Goal: Task Accomplishment & Management: Manage account settings

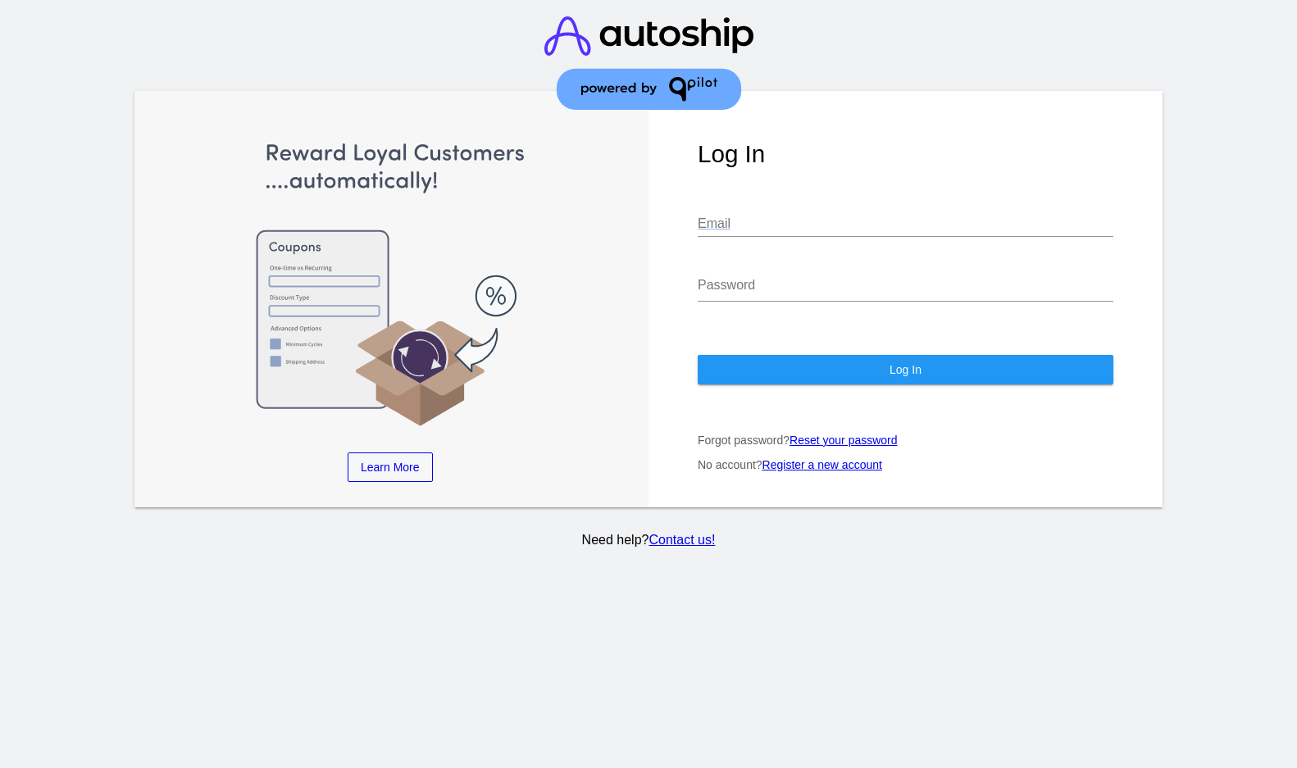
type input "[PERSON_NAME][EMAIL_ADDRESS][DOMAIN_NAME]"
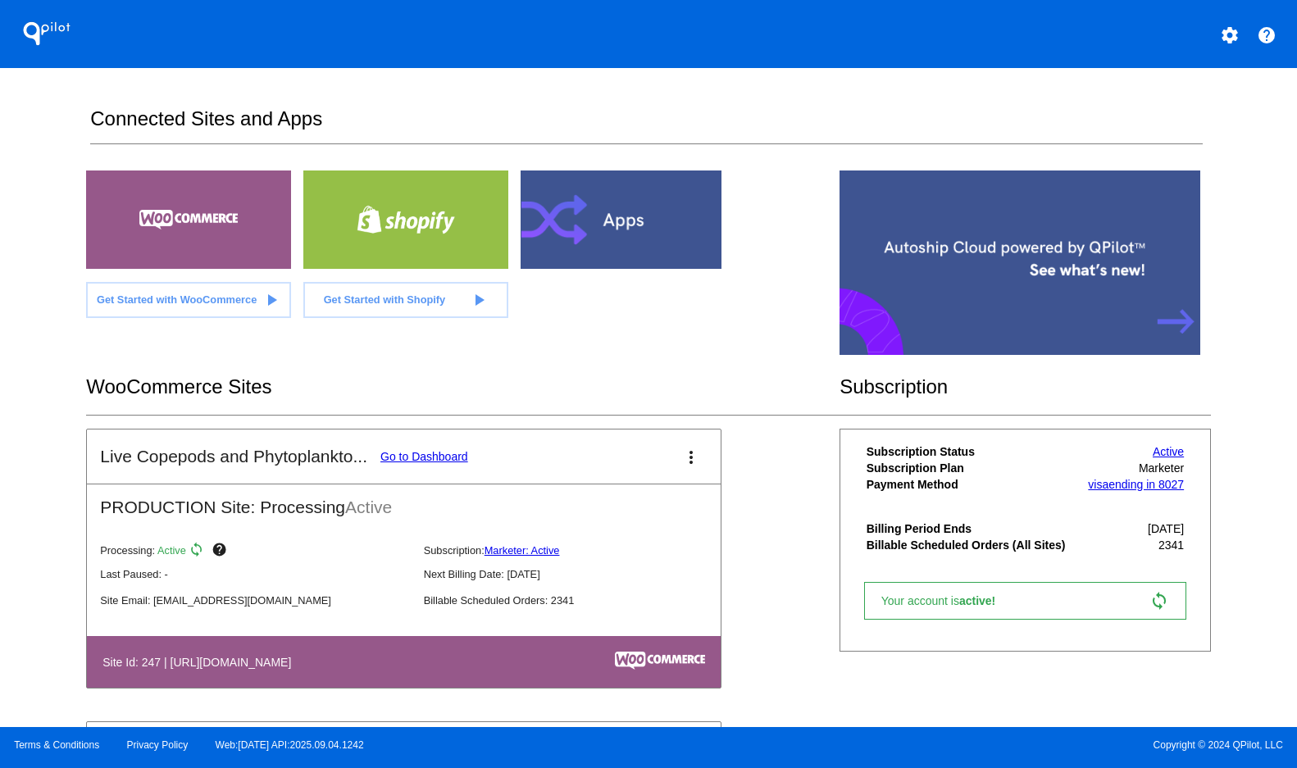
click at [461, 484] on mat-card-header "Live Copepods and Phytoplankto... Go to Dashboard more_vert" at bounding box center [404, 456] width 634 height 54
click at [380, 463] on link "Go to Dashboard" at bounding box center [424, 456] width 88 height 13
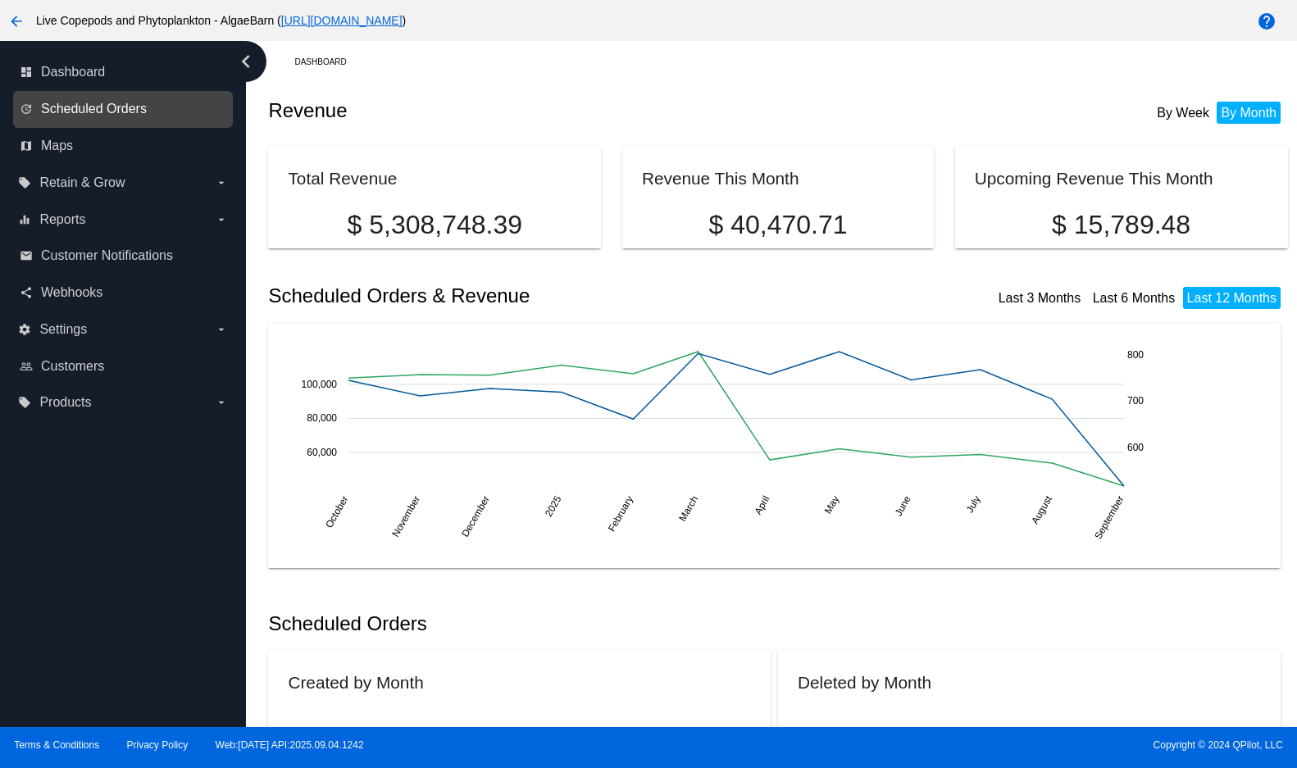
click at [76, 116] on span "Scheduled Orders" at bounding box center [94, 109] width 106 height 15
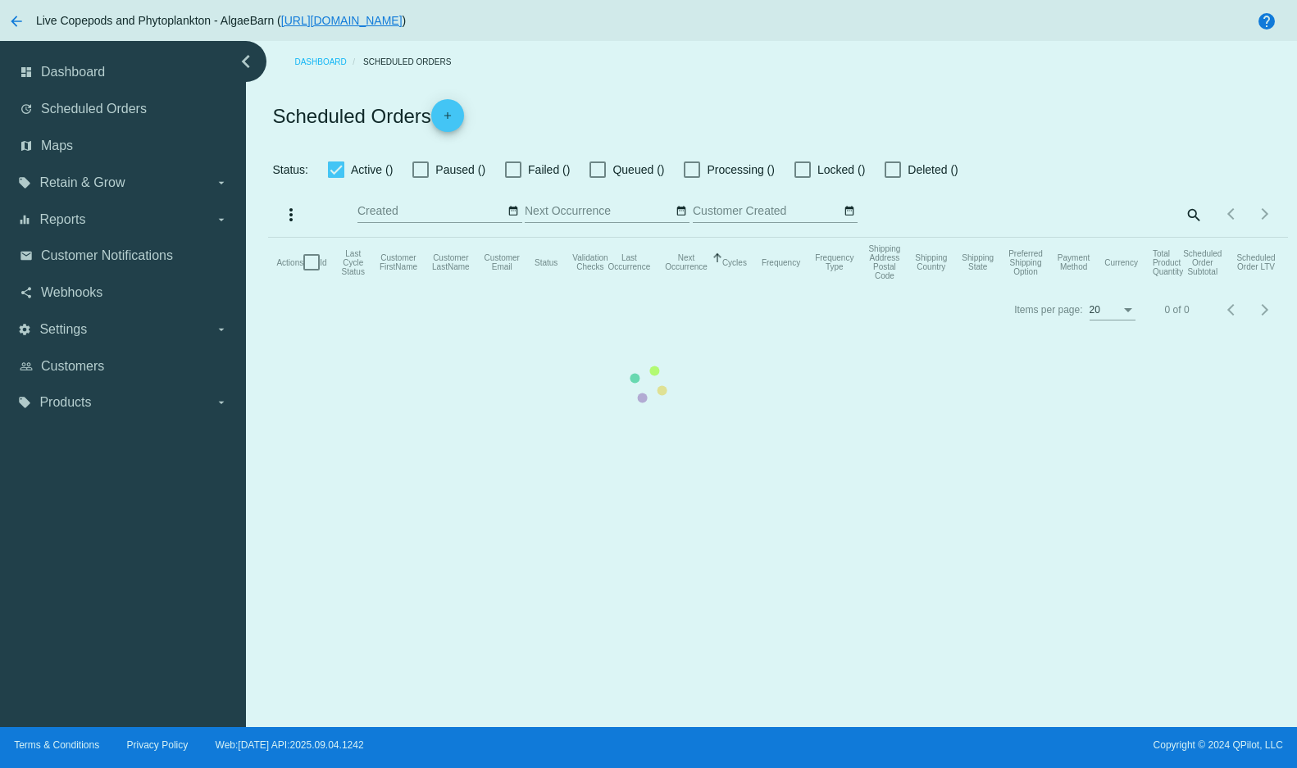
checkbox input "true"
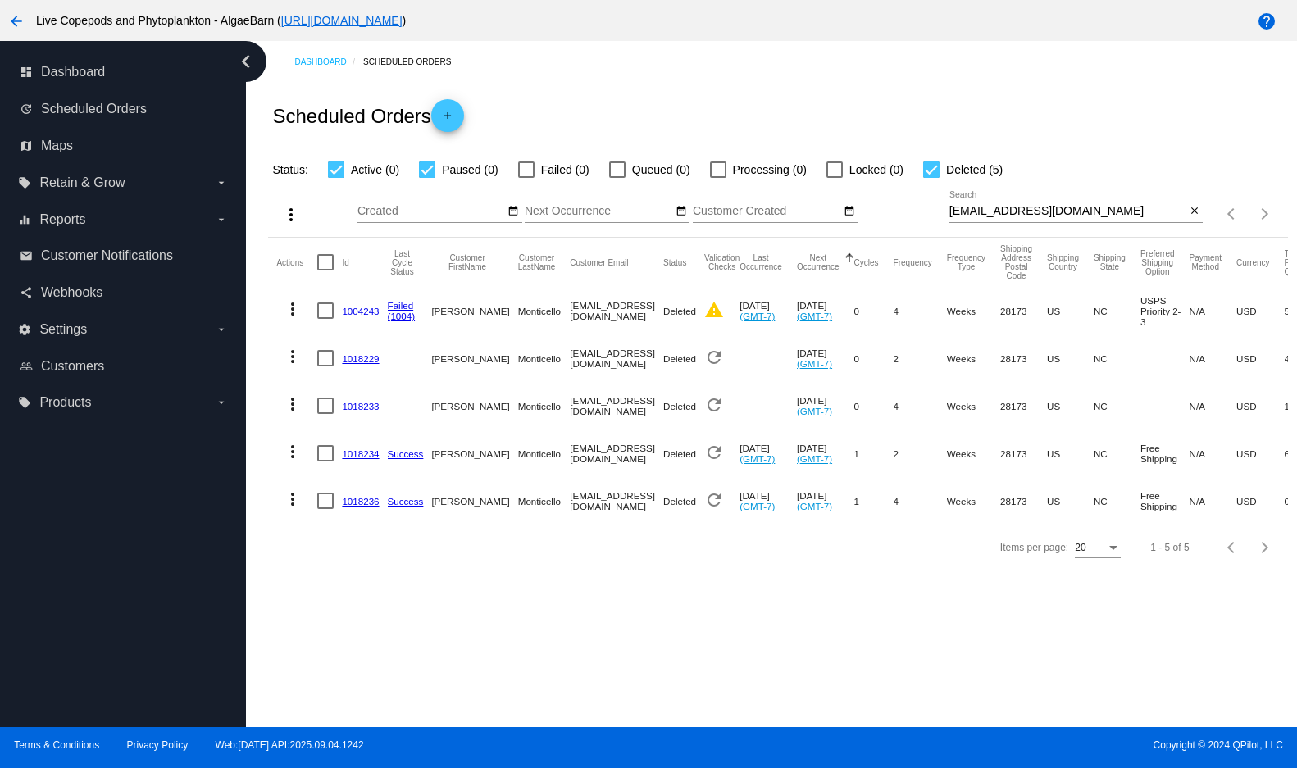
drag, startPoint x: 947, startPoint y: 238, endPoint x: 1043, endPoint y: 236, distance: 95.9
click at [1043, 236] on div "more_vert Sep Jan Feb Mar [DATE]" at bounding box center [777, 208] width 1019 height 58
drag, startPoint x: 1162, startPoint y: 235, endPoint x: 930, endPoint y: 243, distance: 232.1
click at [930, 238] on div "more_vert Sep Jan Feb Mar [DATE]" at bounding box center [777, 208] width 1019 height 58
paste input "smsinanan@g"
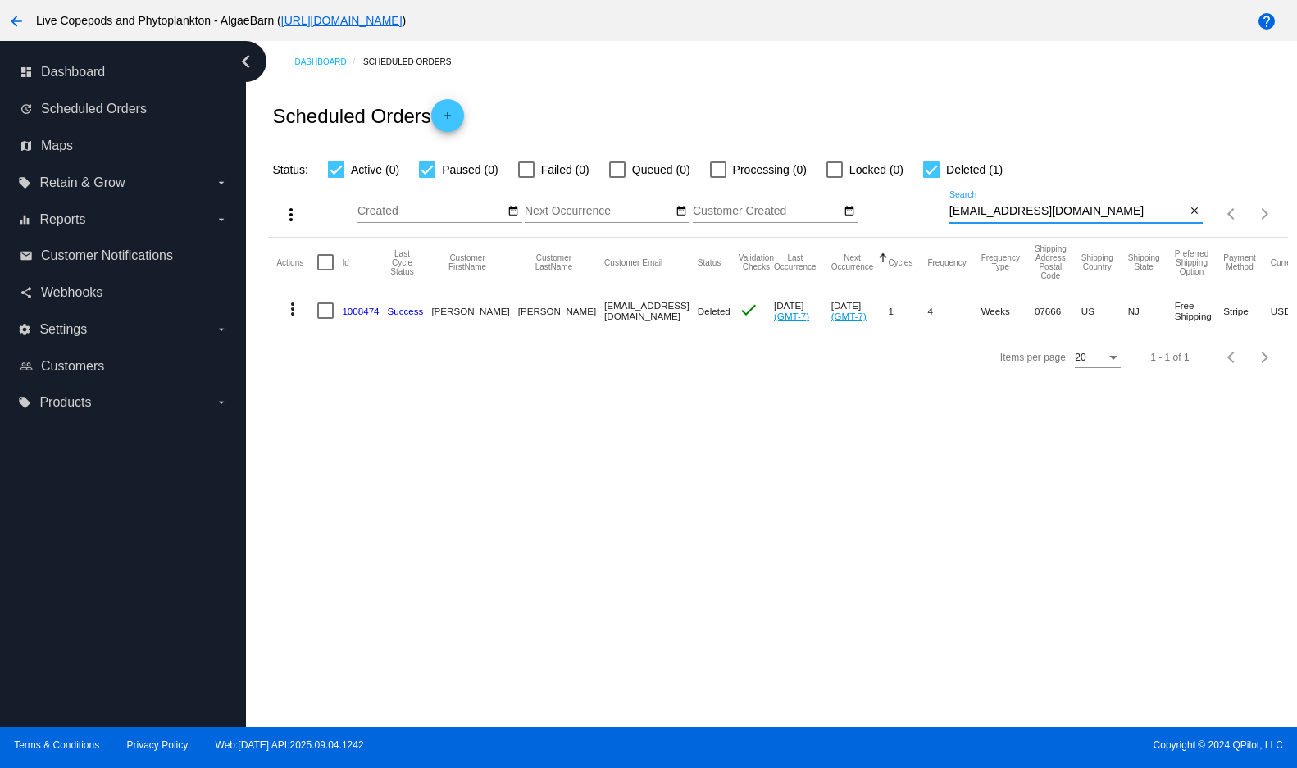
type input "[EMAIL_ADDRESS][DOMAIN_NAME]"
click at [327, 319] on div at bounding box center [325, 310] width 16 height 16
click at [325, 320] on input "checkbox" at bounding box center [325, 319] width 1 height 1
checkbox input "true"
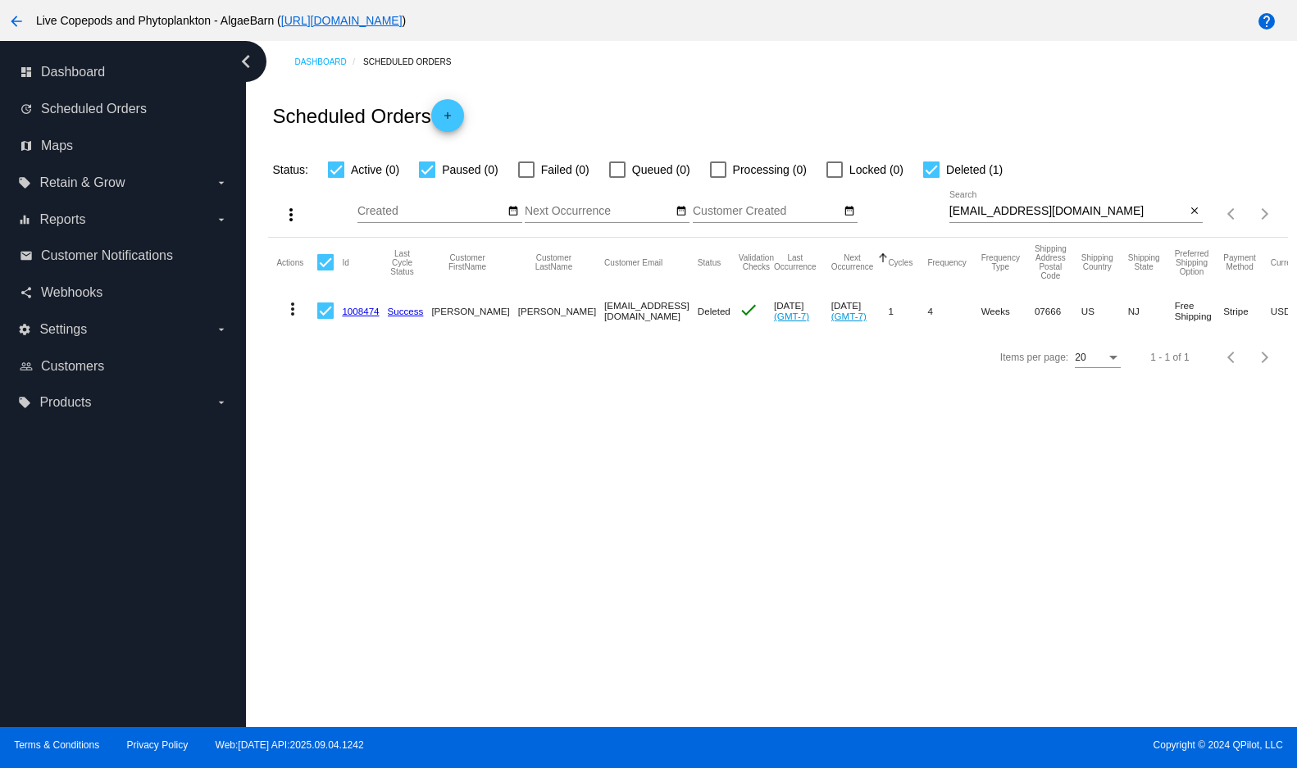
click at [292, 319] on mat-icon "more_vert" at bounding box center [293, 309] width 20 height 20
click at [633, 482] on div at bounding box center [648, 384] width 1297 height 768
drag, startPoint x: 1114, startPoint y: 234, endPoint x: 927, endPoint y: 243, distance: 187.0
click at [927, 238] on div "more_vert Sep Jan Feb Mar [DATE]" at bounding box center [777, 208] width 1019 height 58
paste input "cjortega55"
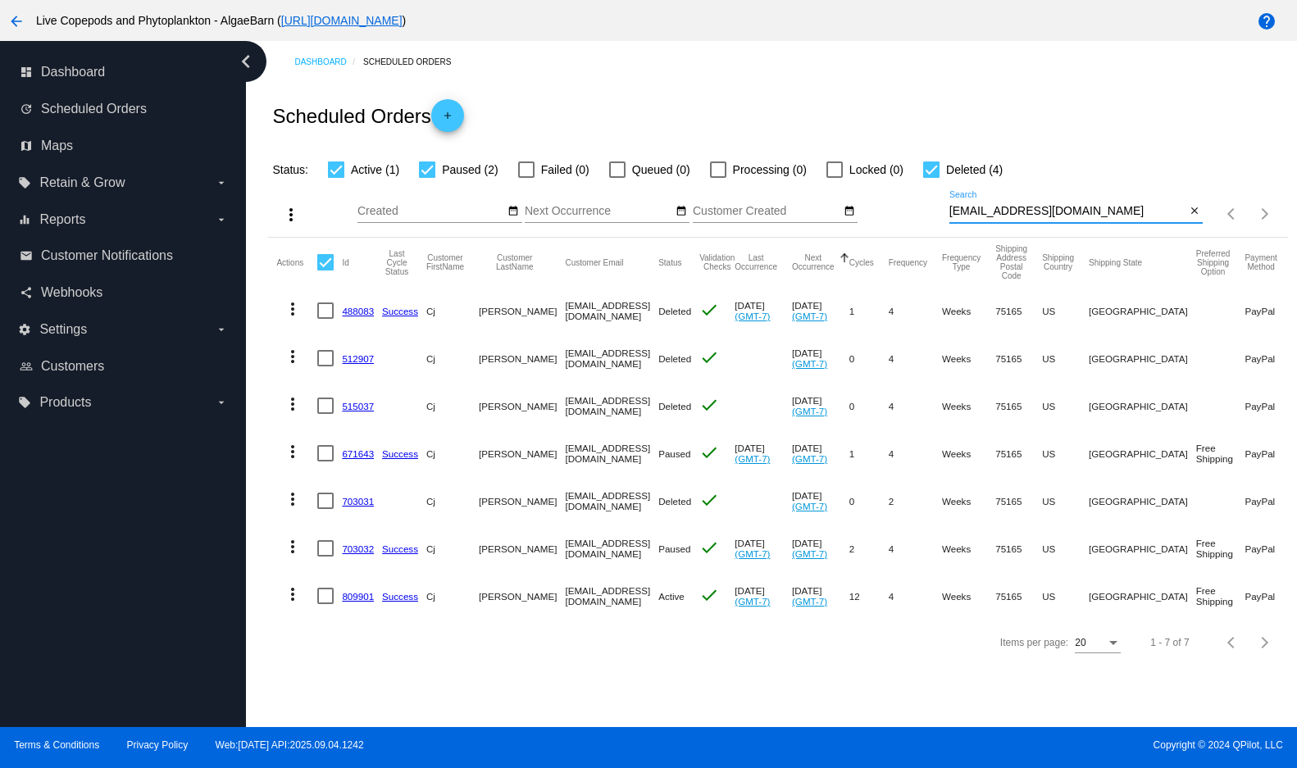
scroll to position [17, 0]
type input "[EMAIL_ADDRESS][DOMAIN_NAME]"
click at [403, 459] on link "Success" at bounding box center [400, 453] width 36 height 11
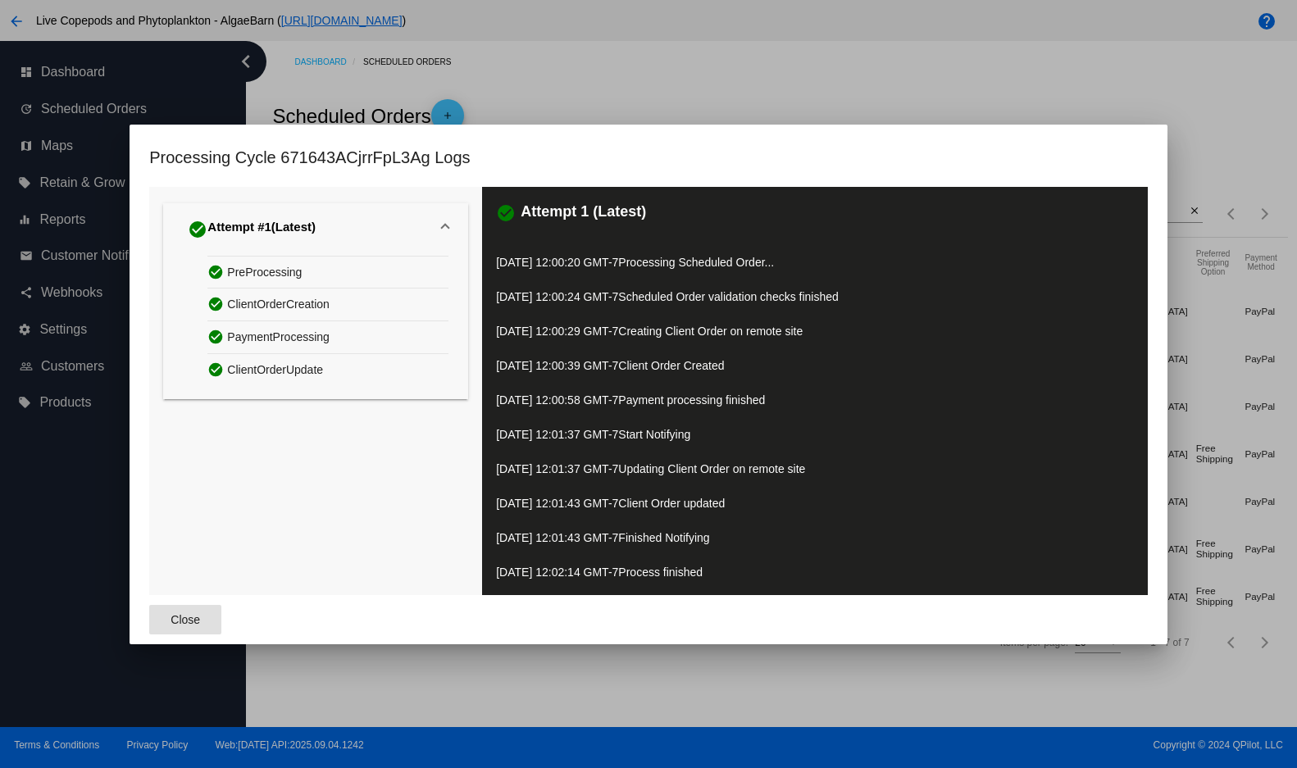
click at [179, 618] on span "Close" at bounding box center [185, 619] width 30 height 13
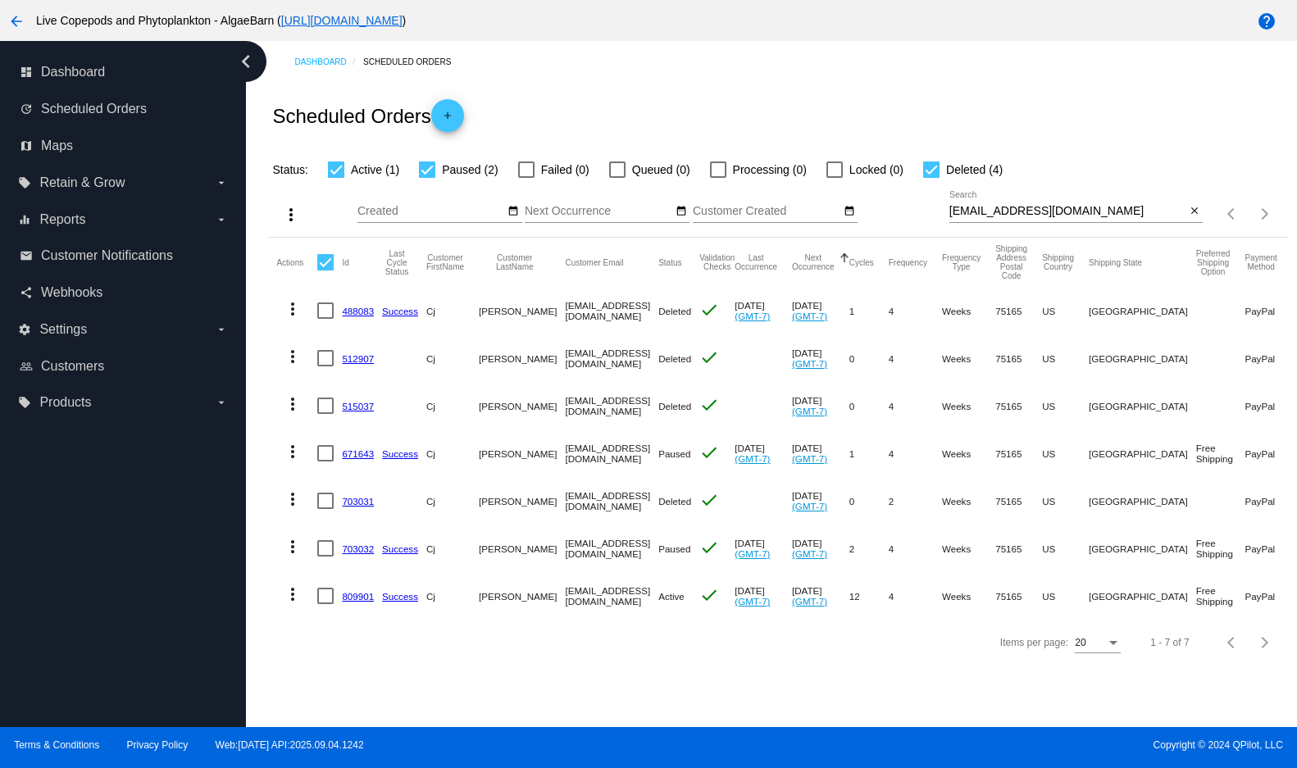
click at [355, 459] on link "671643" at bounding box center [358, 453] width 32 height 11
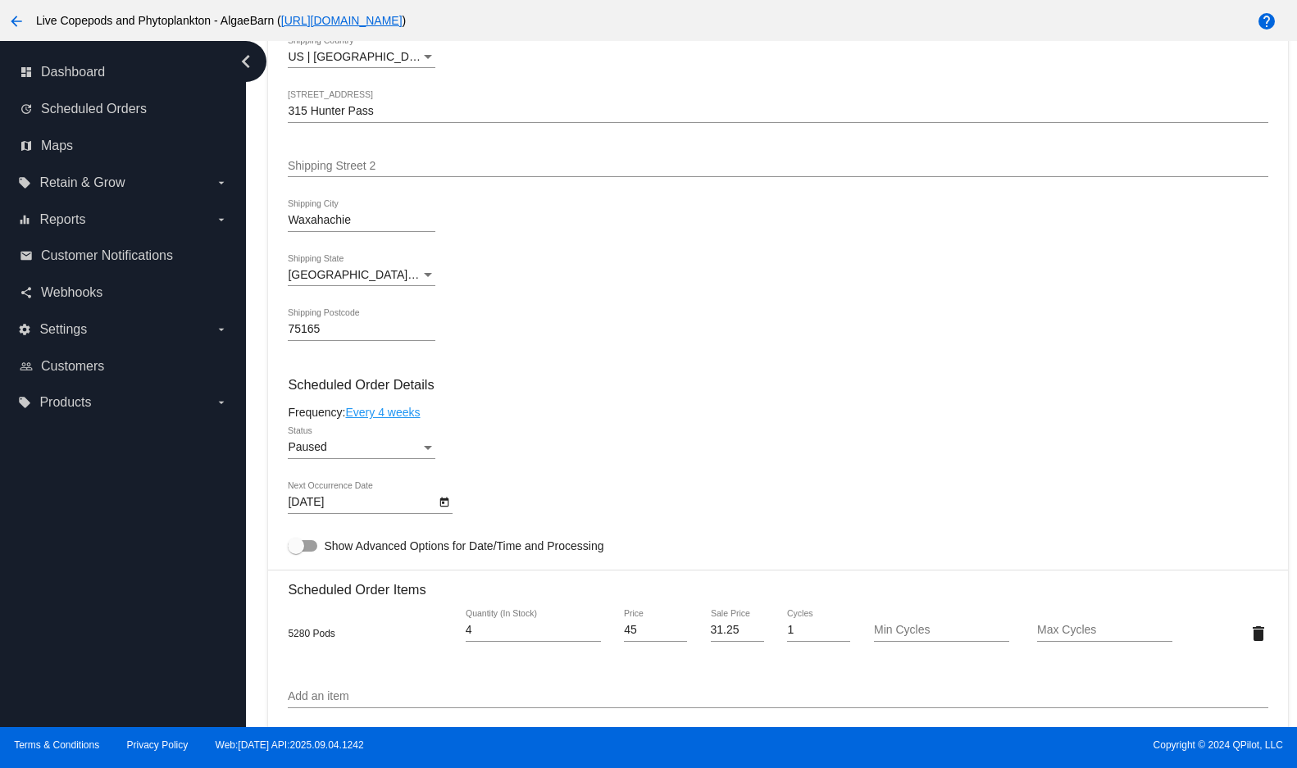
scroll to position [820, 0]
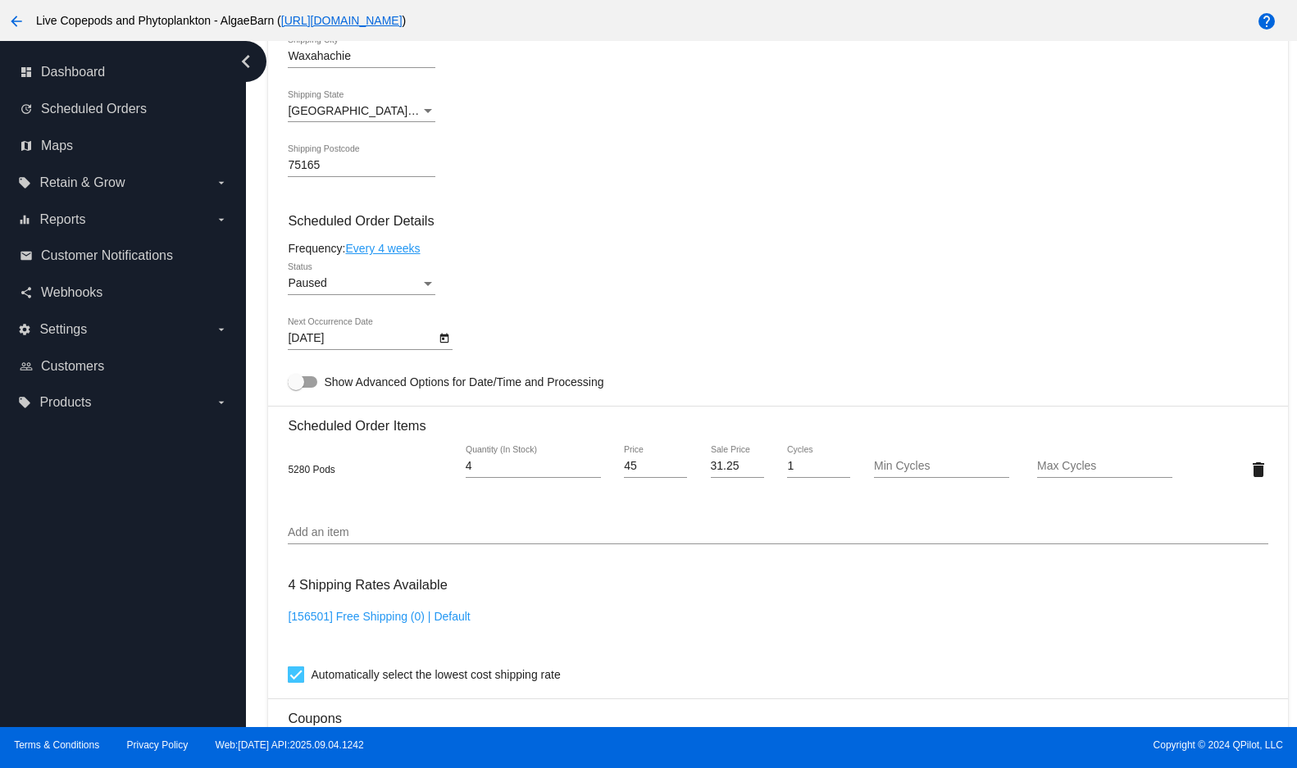
click at [248, 65] on icon "chevron_left" at bounding box center [246, 61] width 26 height 26
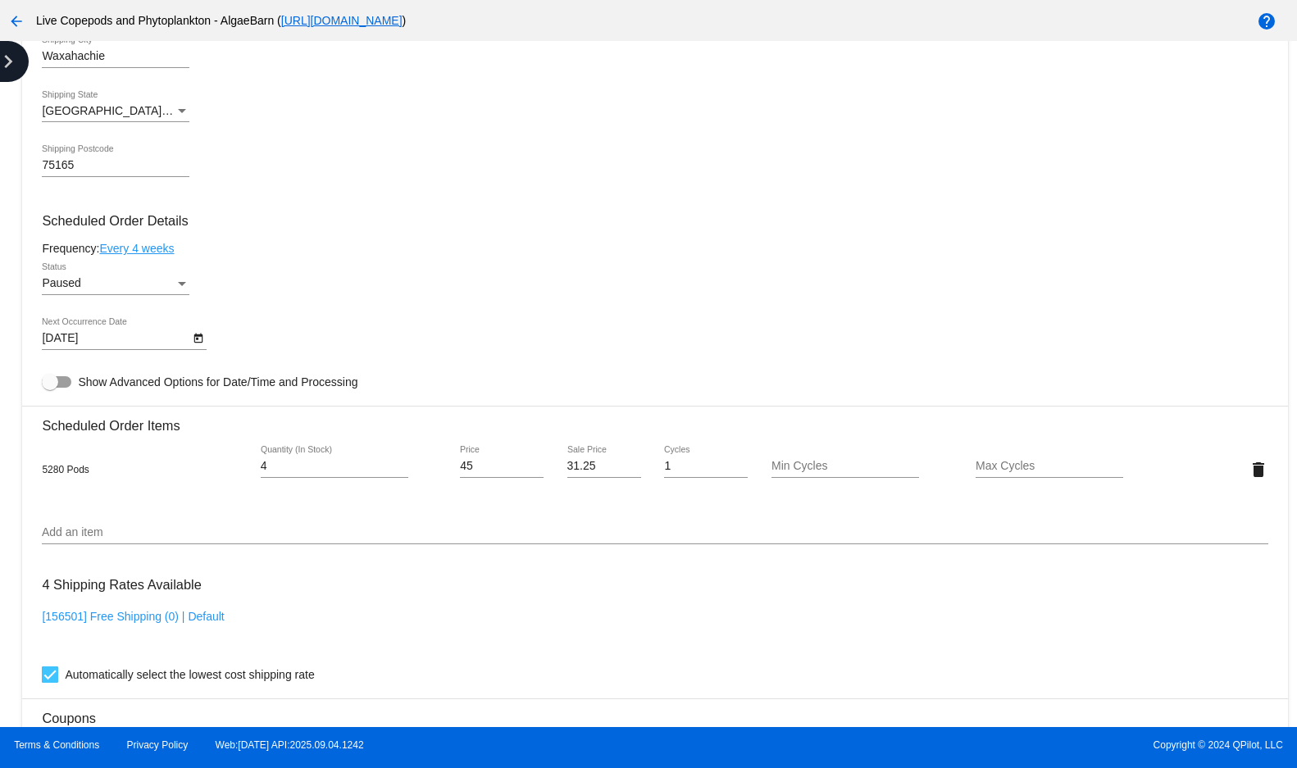
click at [6, 61] on icon "chevron_right" at bounding box center [8, 61] width 26 height 26
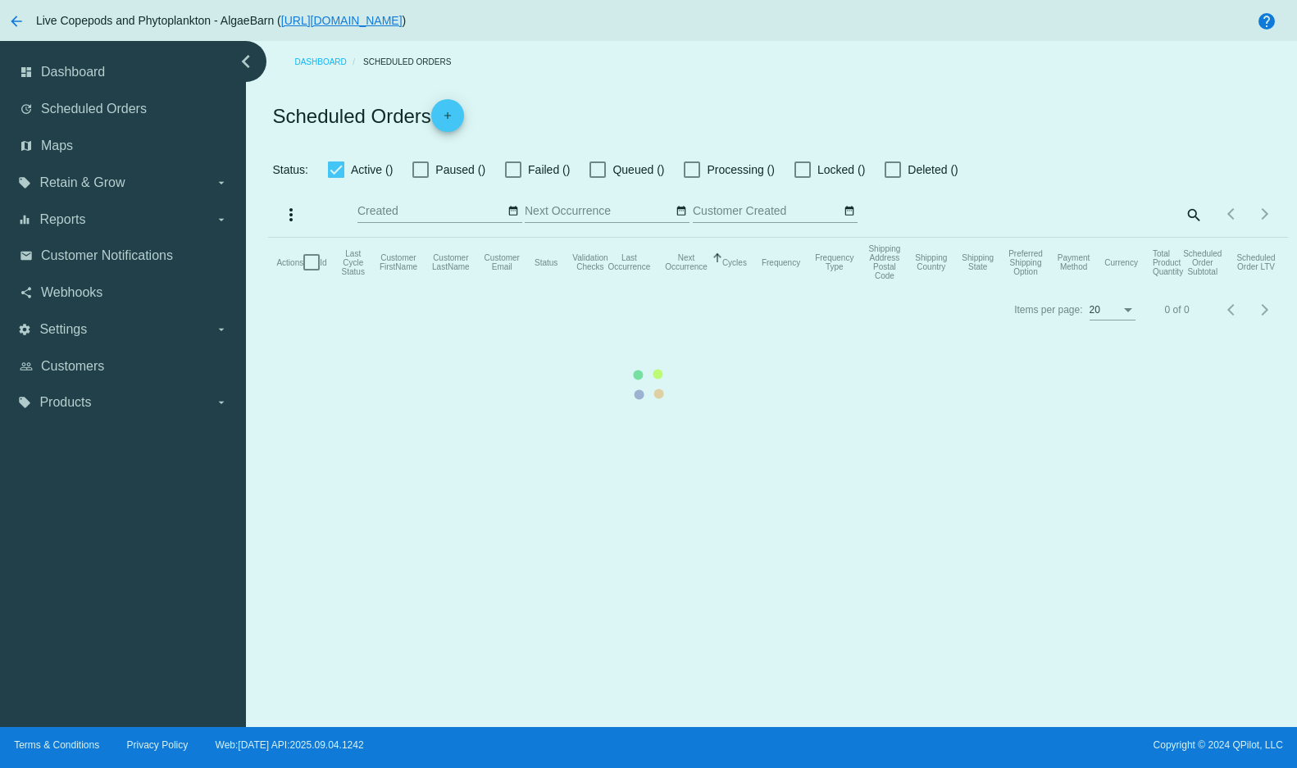
checkbox input "true"
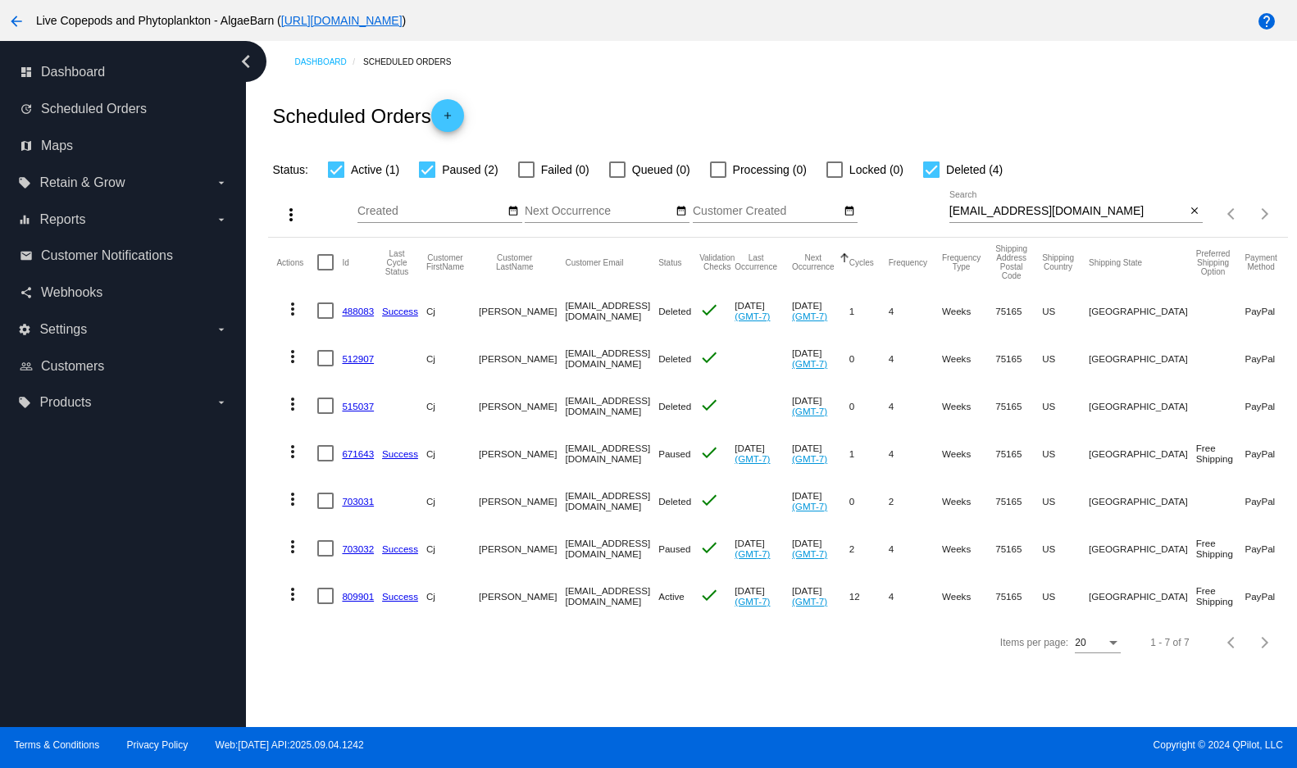
click at [362, 554] on link "703032" at bounding box center [358, 548] width 32 height 11
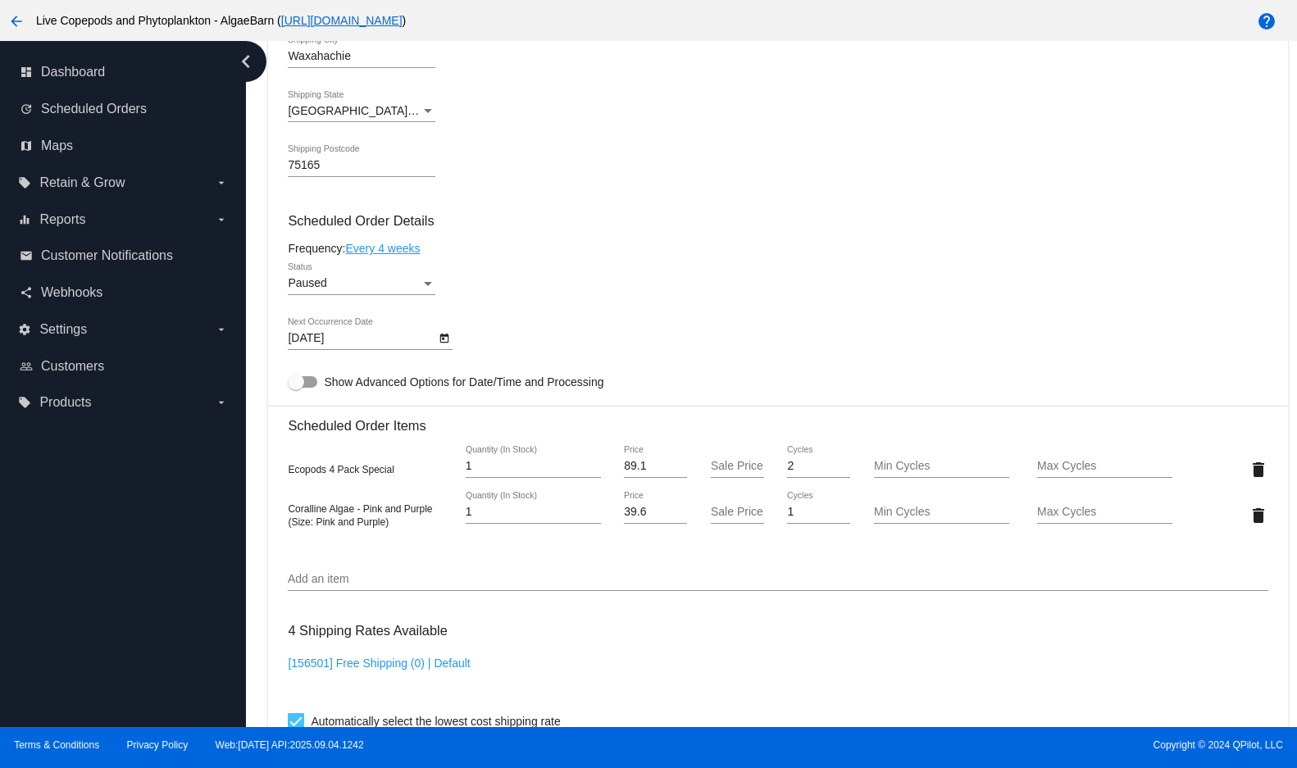
scroll to position [902, 0]
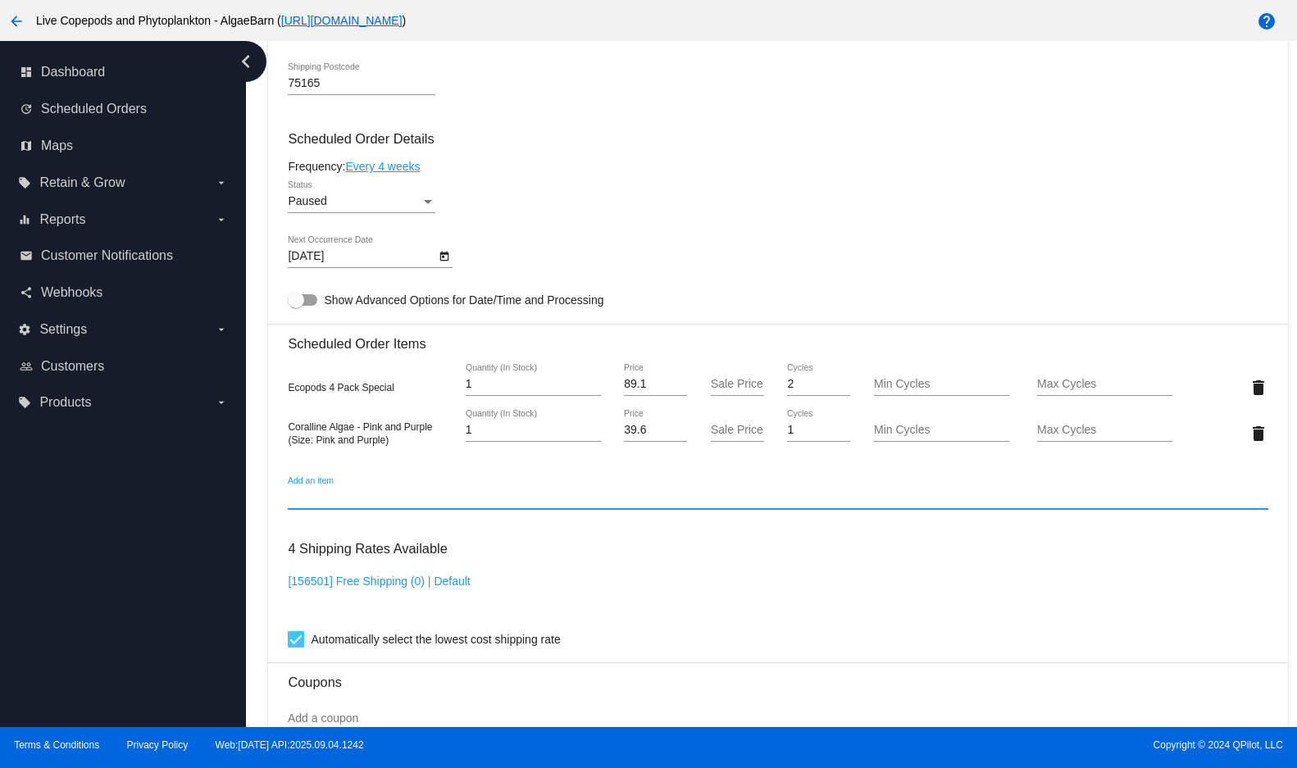
click at [496, 504] on input "Add an item" at bounding box center [777, 497] width 979 height 13
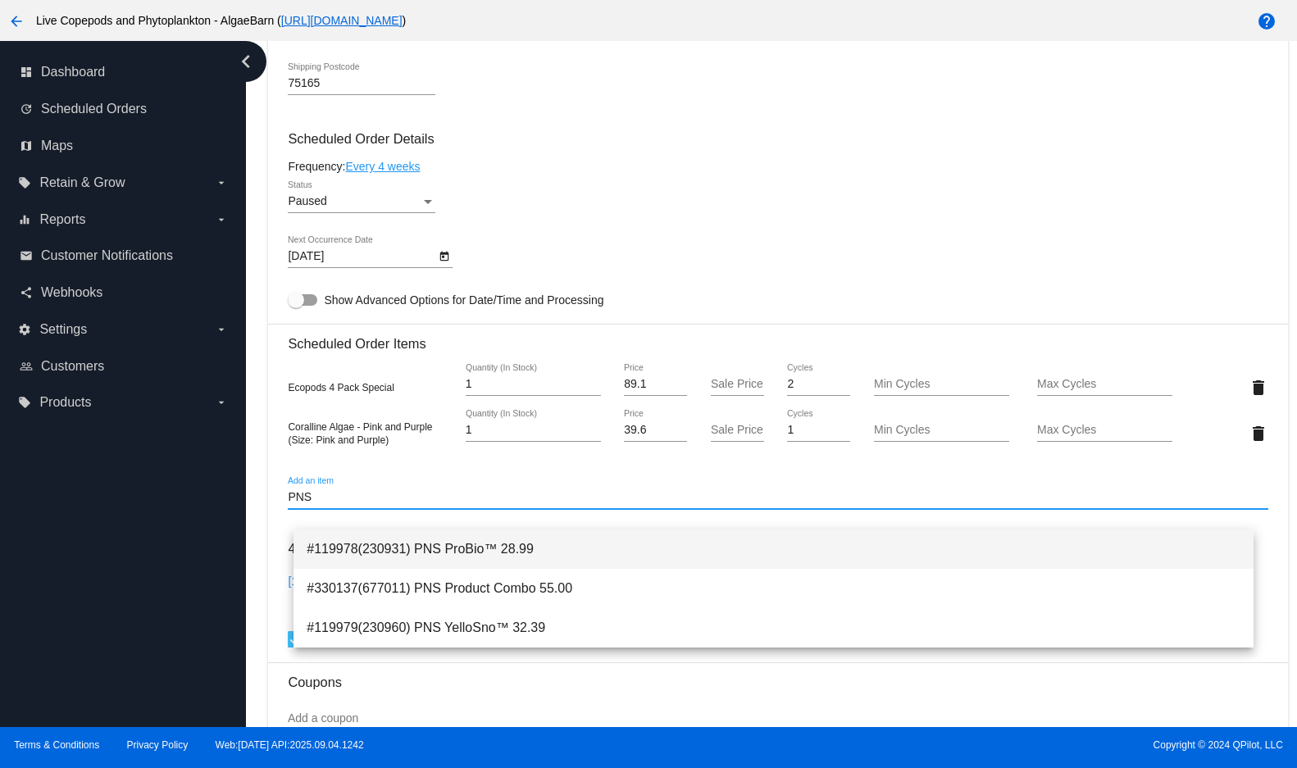
type input "PNS"
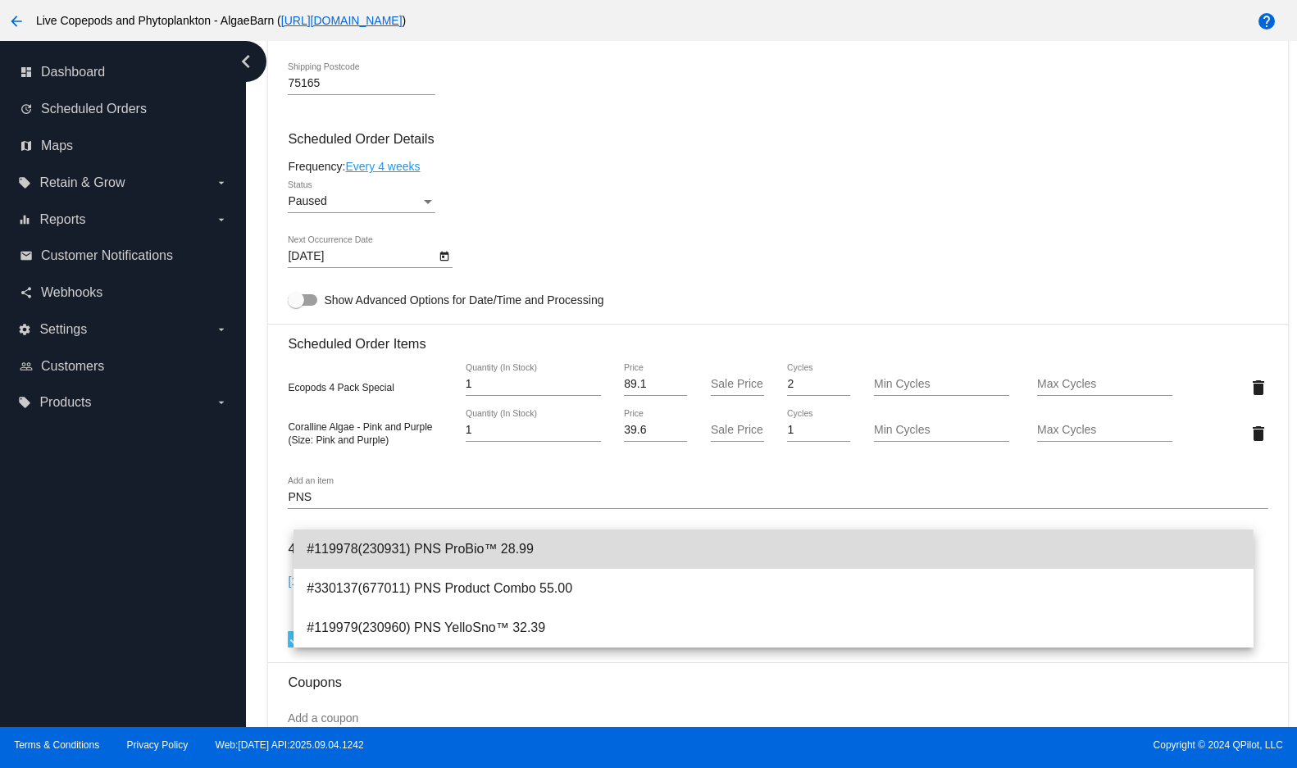
click at [457, 551] on span "#119978(230931) PNS ProBio™ 28.99" at bounding box center [773, 548] width 933 height 39
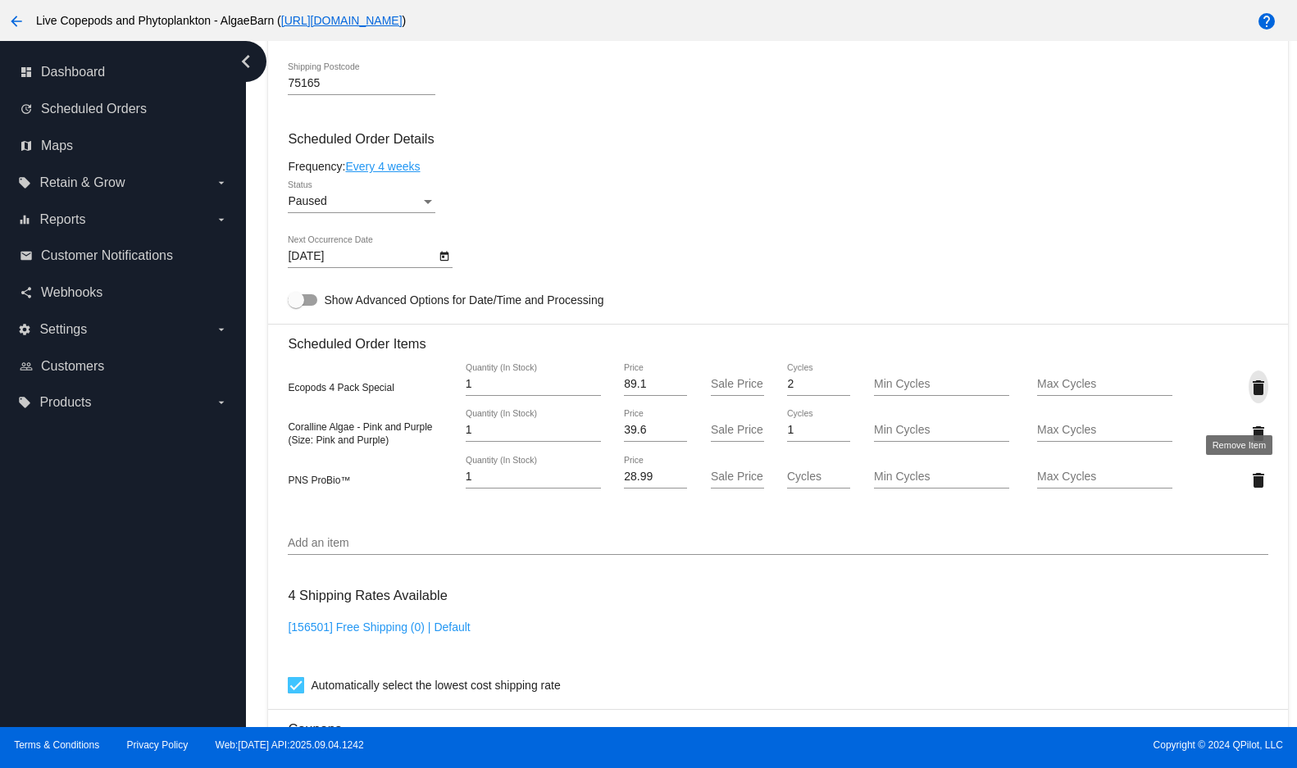
click at [1248, 397] on mat-icon "delete" at bounding box center [1258, 388] width 20 height 20
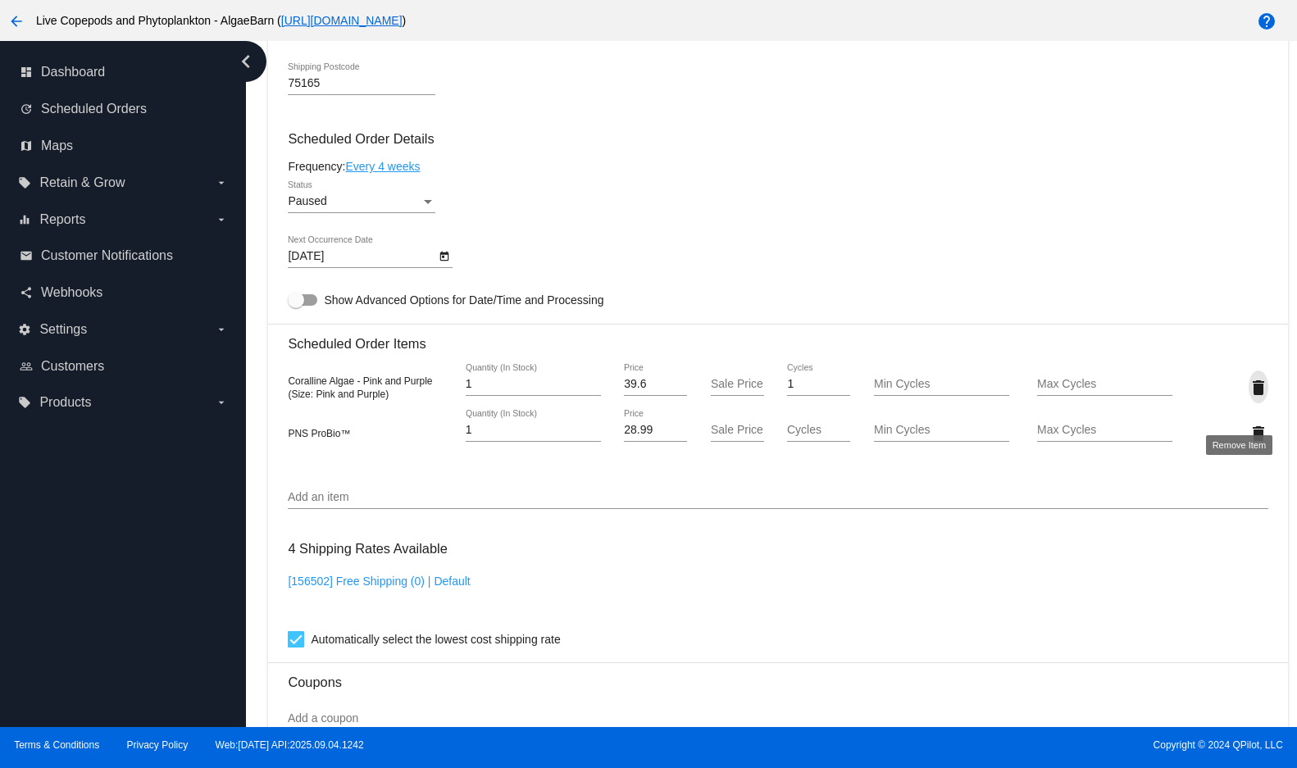
click at [1248, 397] on mat-icon "delete" at bounding box center [1258, 388] width 20 height 20
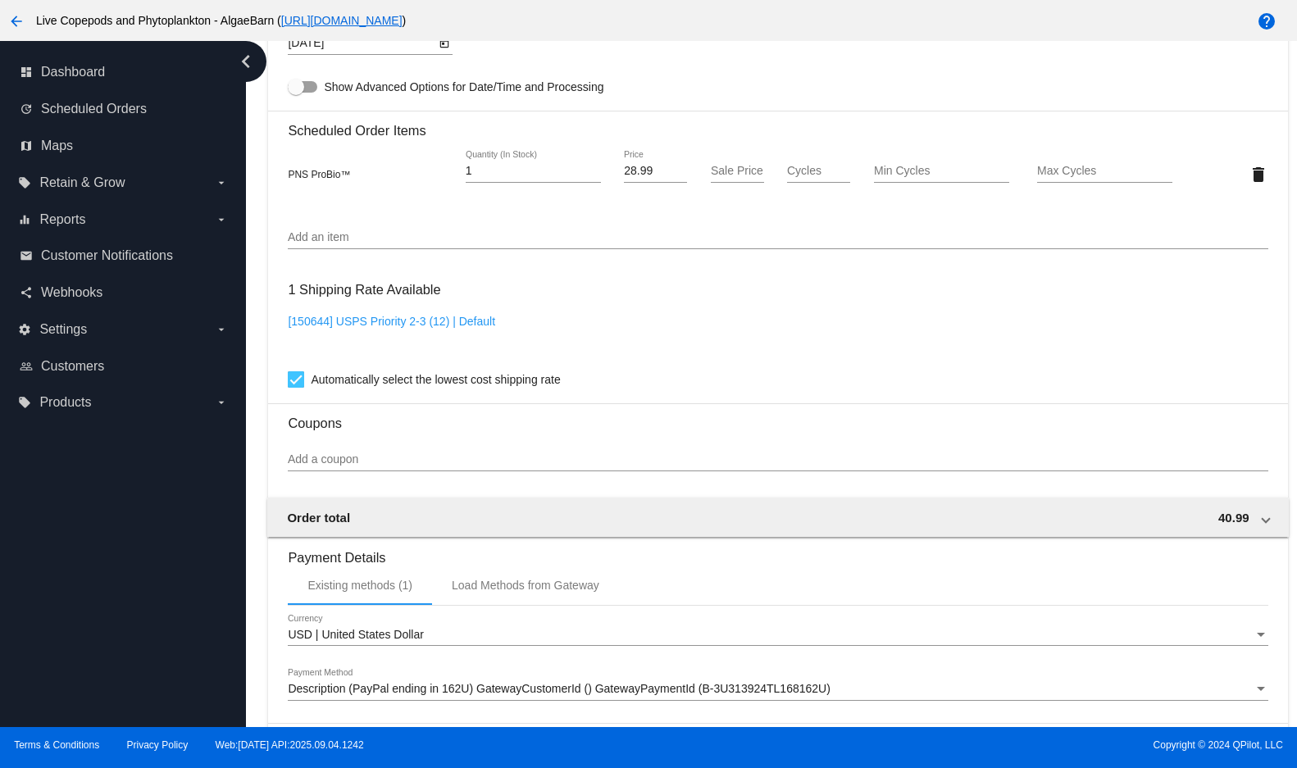
scroll to position [1033, 0]
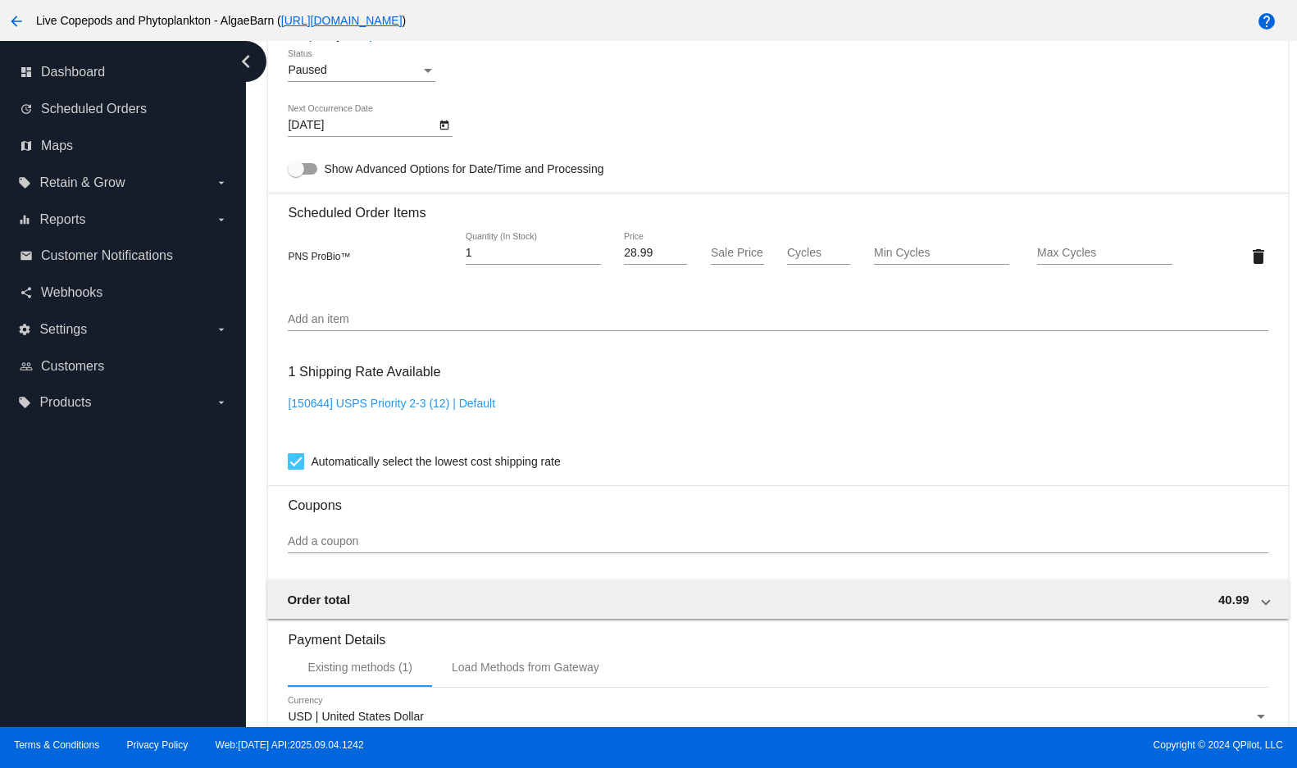
click at [731, 260] on input "Sale Price" at bounding box center [737, 253] width 53 height 13
type input "28.99"
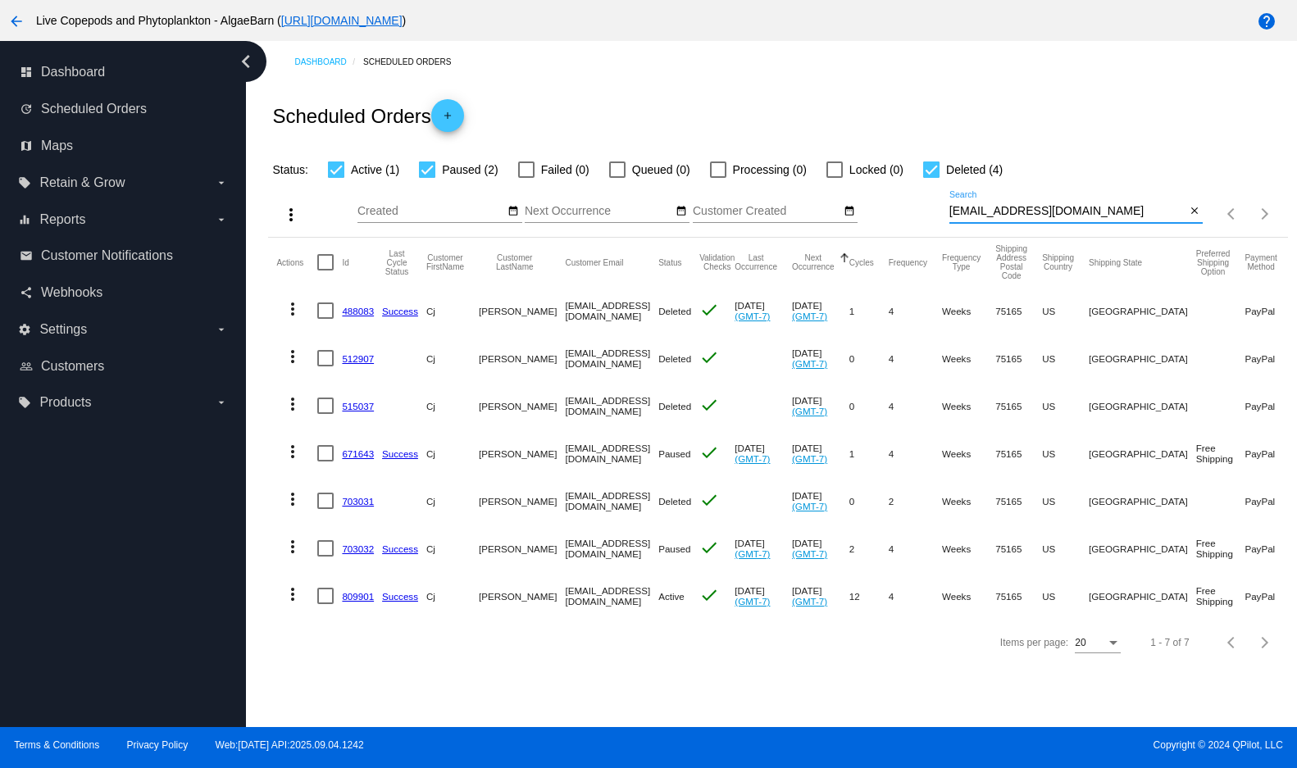
drag, startPoint x: 1095, startPoint y: 233, endPoint x: 947, endPoint y: 240, distance: 148.5
click at [949, 218] on input "[EMAIL_ADDRESS][DOMAIN_NAME]" at bounding box center [1067, 211] width 237 height 13
click at [1051, 218] on input "[EMAIL_ADDRESS][DOMAIN_NAME]" at bounding box center [1067, 211] width 237 height 13
drag, startPoint x: 1096, startPoint y: 236, endPoint x: 905, endPoint y: 245, distance: 191.2
click at [905, 238] on div "more_vert Sep Jan Feb Mar [DATE]" at bounding box center [777, 208] width 1019 height 58
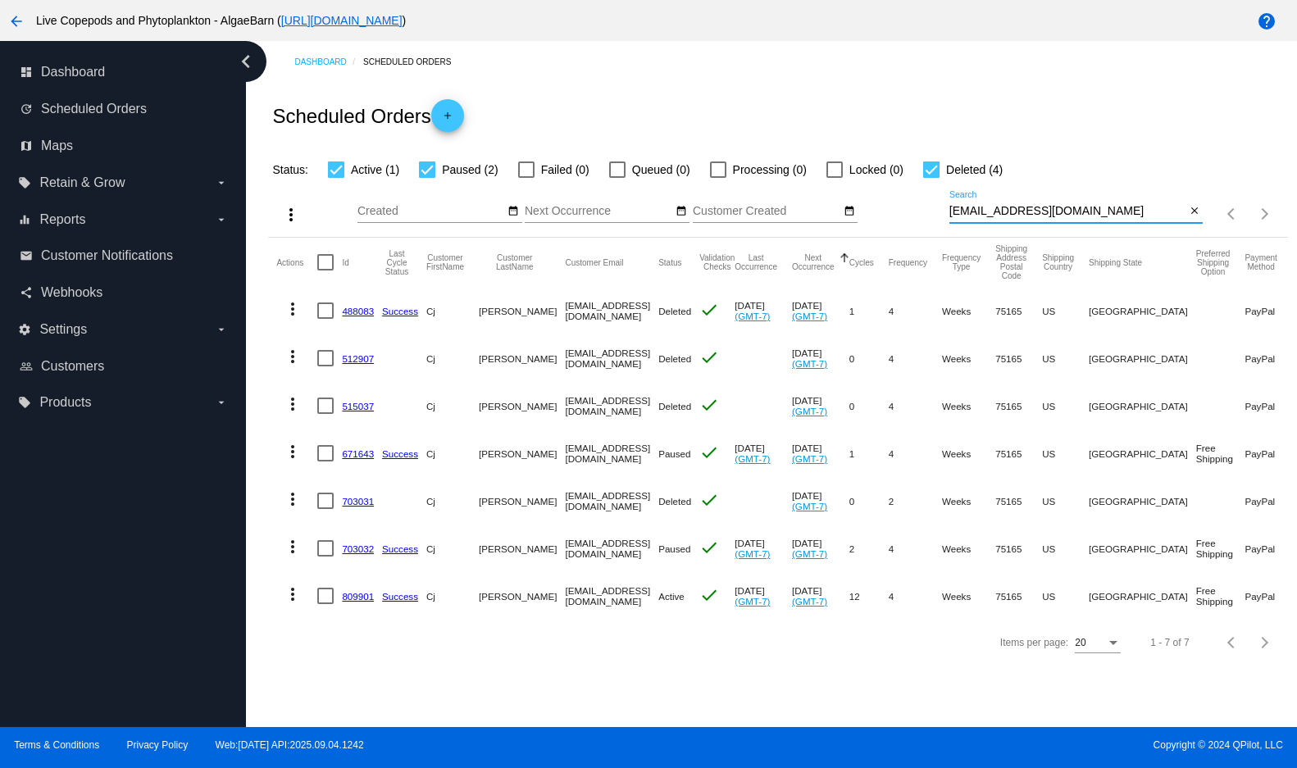
paste input "pedrec1970"
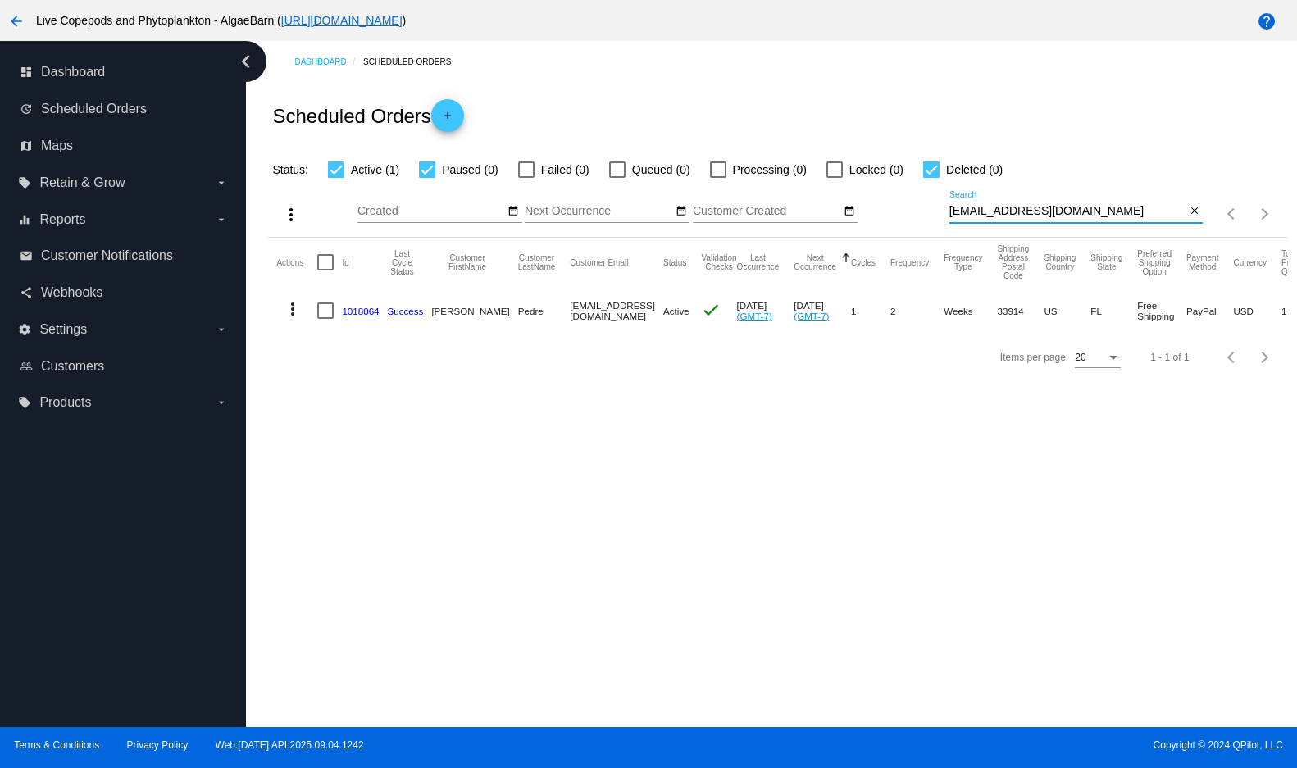
type input "[EMAIL_ADDRESS][DOMAIN_NAME]"
click at [299, 319] on mat-icon "more_vert" at bounding box center [293, 309] width 20 height 20
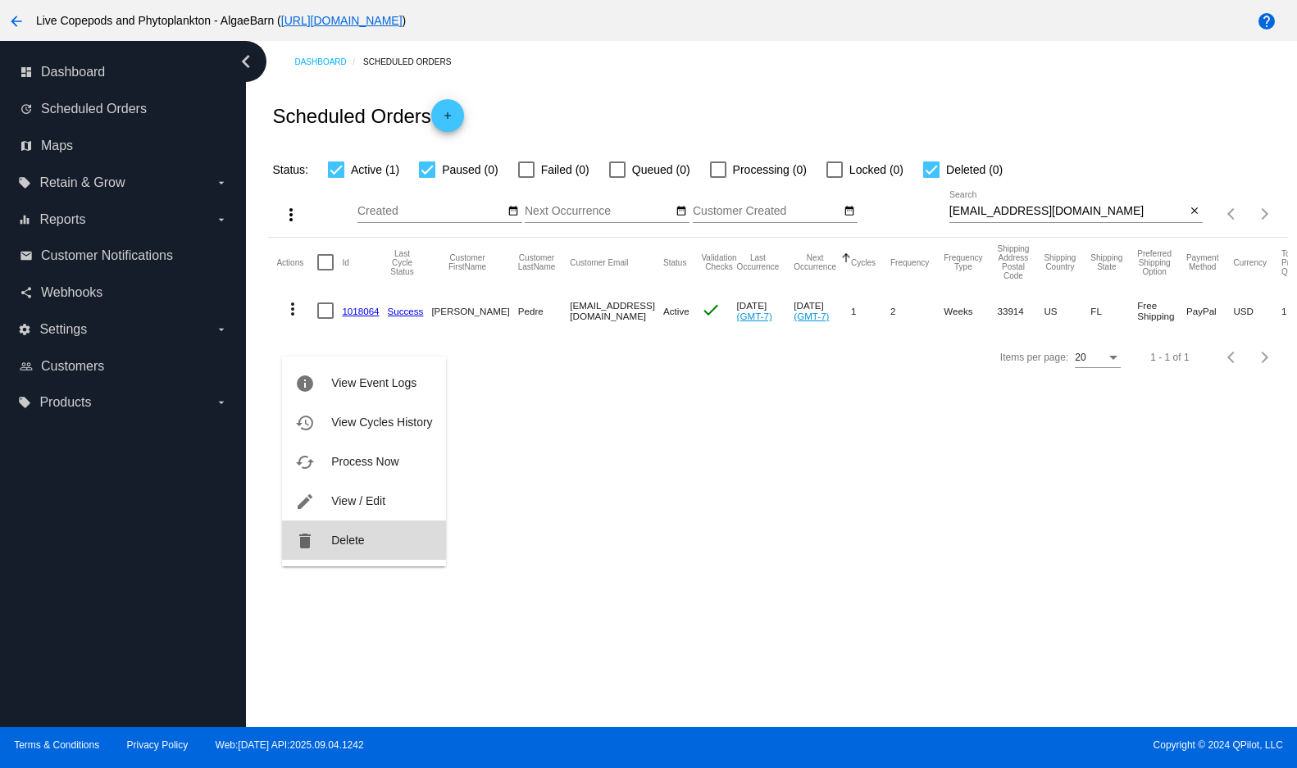
click at [337, 539] on span "Delete" at bounding box center [347, 540] width 33 height 13
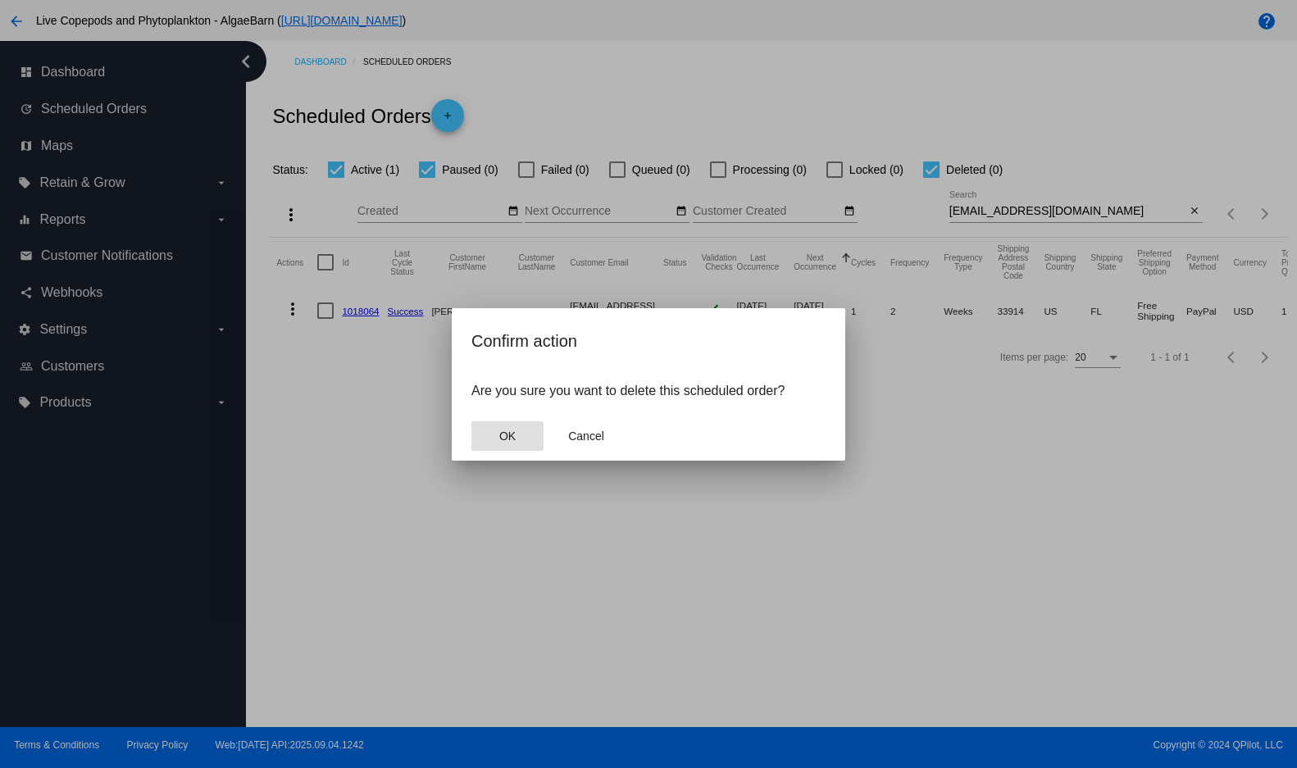
click at [509, 443] on span "OK" at bounding box center [507, 435] width 16 height 13
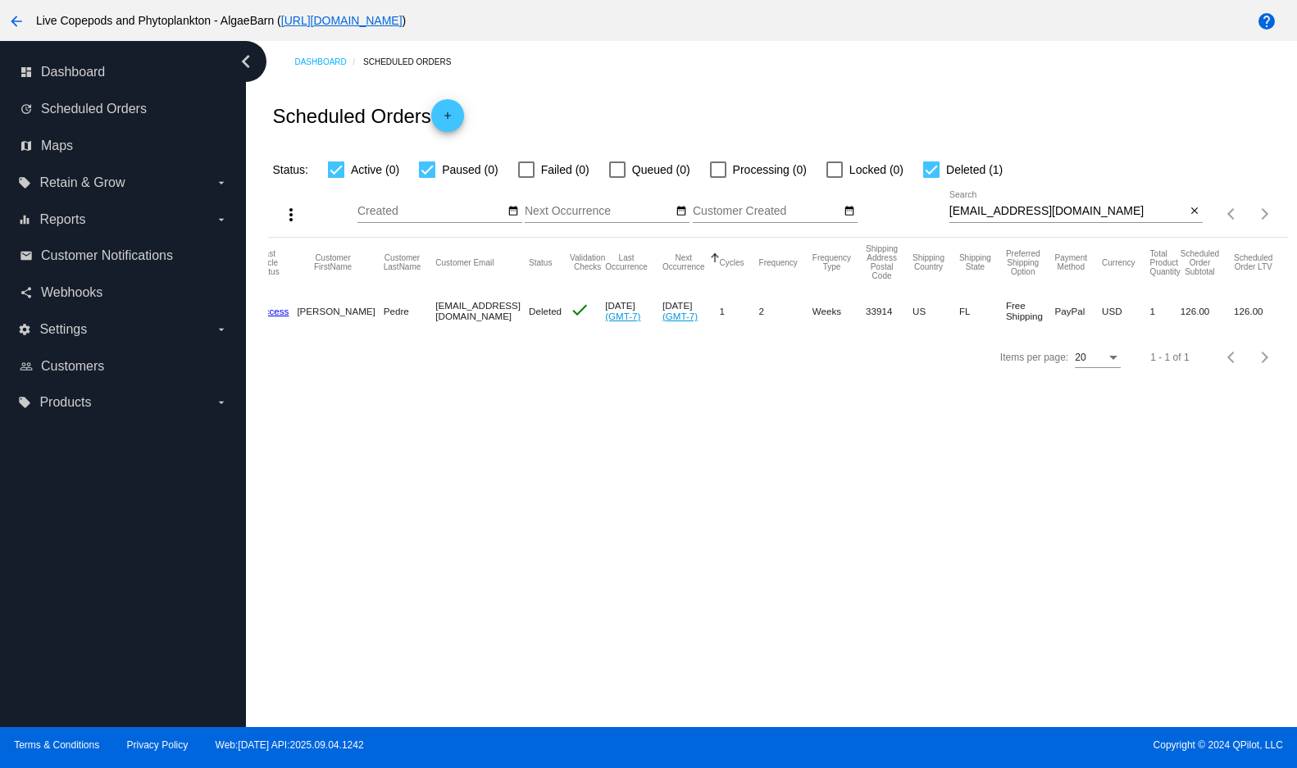
scroll to position [0, 256]
